Goal: Task Accomplishment & Management: Use online tool/utility

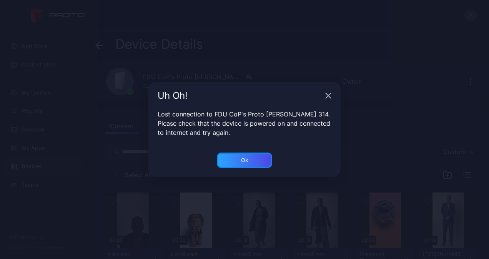
click at [239, 164] on div "Ok" at bounding box center [244, 160] width 55 height 15
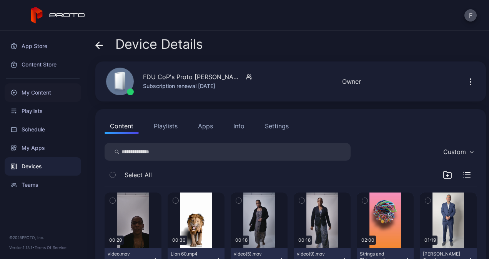
click at [27, 92] on div "My Content" at bounding box center [43, 92] width 76 height 18
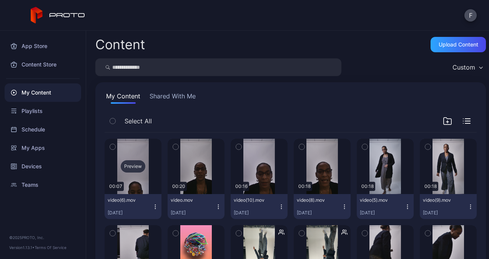
click at [133, 165] on div "Preview" at bounding box center [133, 166] width 25 height 12
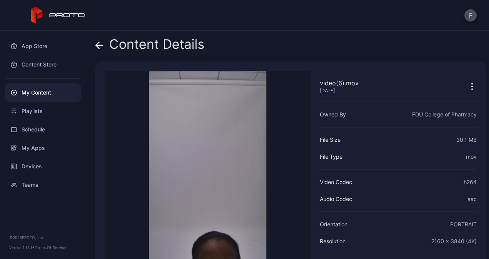
click at [467, 85] on icon "button" at bounding box center [471, 86] width 9 height 9
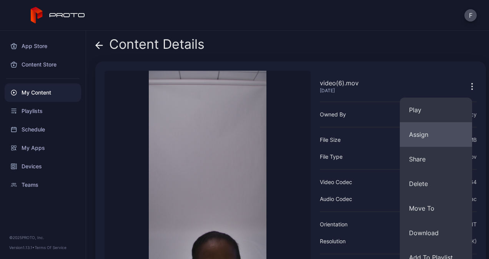
click at [416, 133] on button "Assign" at bounding box center [436, 134] width 72 height 25
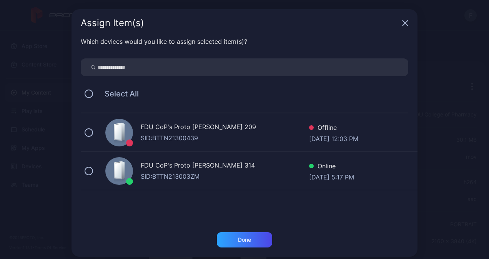
click at [158, 171] on div "FDU CoP's Proto [PERSON_NAME] 314" at bounding box center [225, 166] width 168 height 11
click at [238, 238] on div "Done" at bounding box center [244, 240] width 13 height 6
